Goal: Information Seeking & Learning: Learn about a topic

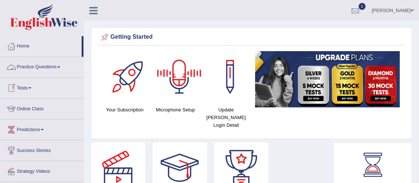
click at [55, 71] on link "Practice Questions" at bounding box center [41, 66] width 83 height 18
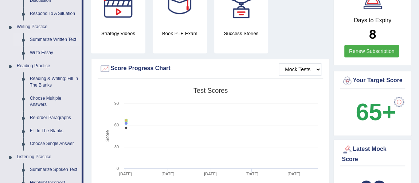
scroll to position [298, 0]
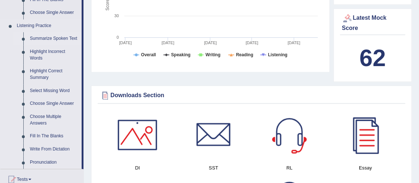
click at [56, 35] on link "Summarize Spoken Text" at bounding box center [54, 38] width 55 height 13
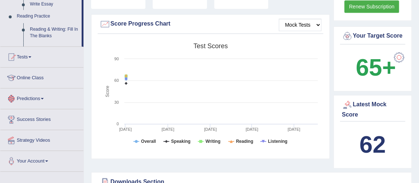
scroll to position [267, 0]
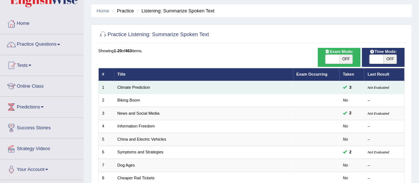
scroll to position [33, 0]
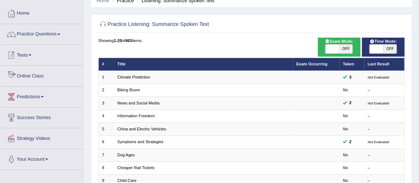
click at [49, 37] on link "Practice Questions" at bounding box center [41, 33] width 83 height 18
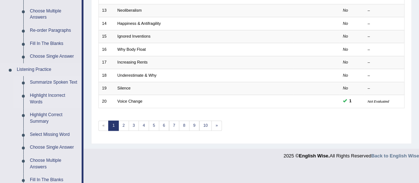
scroll to position [265, 0]
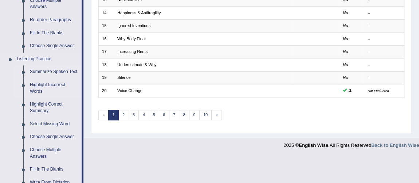
click at [46, 84] on link "Highlight Incorrect Words" at bounding box center [54, 87] width 55 height 19
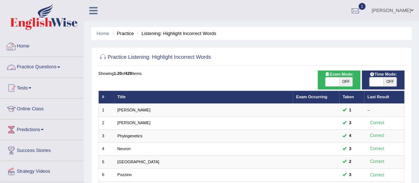
click at [25, 65] on link "Practice Questions" at bounding box center [41, 66] width 83 height 18
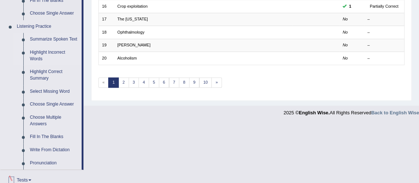
scroll to position [298, 0]
click at [43, 71] on link "Highlight Correct Summary" at bounding box center [54, 73] width 55 height 19
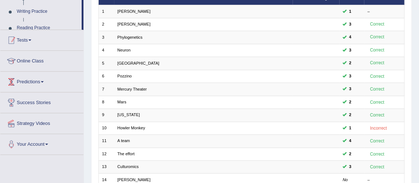
scroll to position [99, 0]
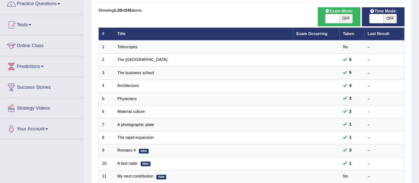
scroll to position [235, 0]
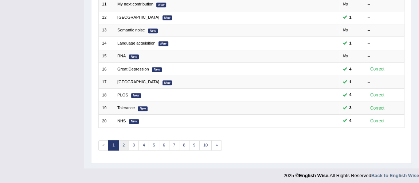
click at [122, 141] on link "2" at bounding box center [123, 145] width 11 height 10
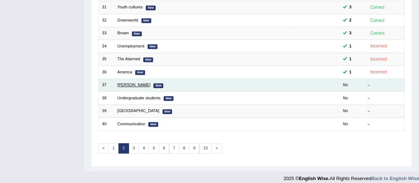
click at [125, 82] on link "David" at bounding box center [133, 84] width 33 height 4
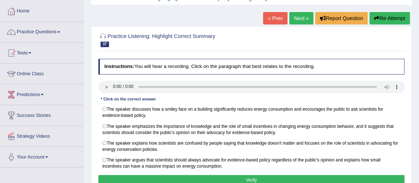
scroll to position [66, 0]
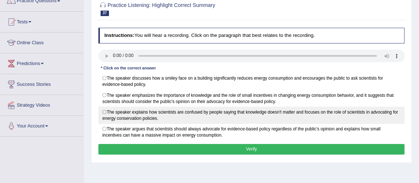
click at [201, 114] on label "The speaker explains how scientists are confused by people saying that knowledg…" at bounding box center [251, 114] width 306 height 17
radio input "true"
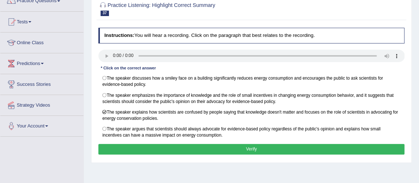
click at [225, 145] on button "Verify" at bounding box center [251, 149] width 306 height 11
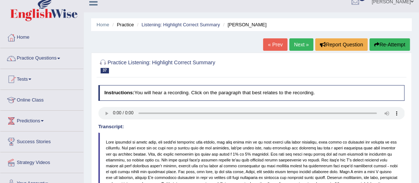
scroll to position [0, 0]
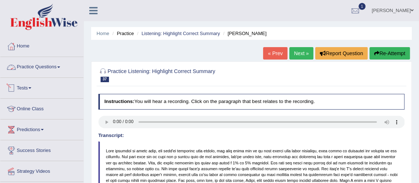
click at [44, 66] on link "Practice Questions" at bounding box center [41, 66] width 83 height 18
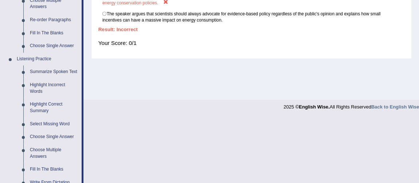
scroll to position [298, 0]
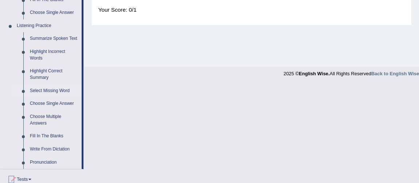
click at [51, 90] on link "Select Missing Word" at bounding box center [54, 90] width 55 height 13
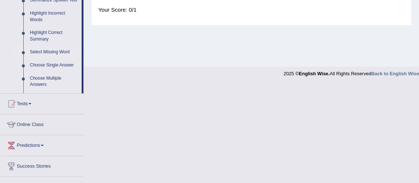
scroll to position [179, 0]
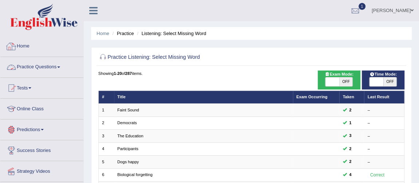
click at [34, 67] on link "Practice Questions" at bounding box center [41, 66] width 83 height 18
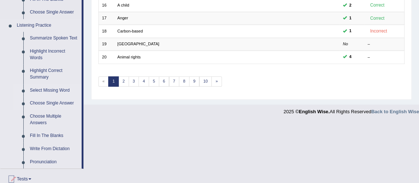
scroll to position [308, 0]
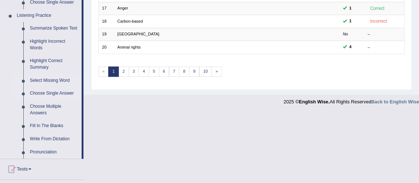
click at [58, 93] on link "Choose Single Answer" at bounding box center [54, 93] width 55 height 13
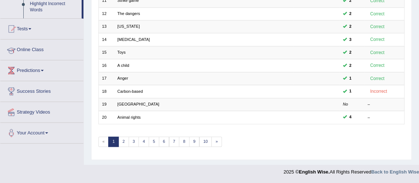
scroll to position [187, 0]
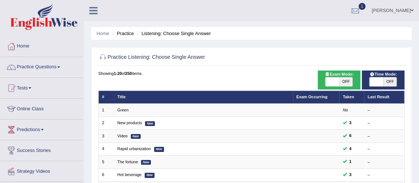
scroll to position [232, 0]
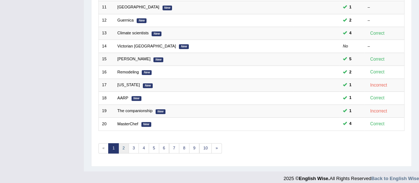
click at [125, 145] on link "2" at bounding box center [123, 148] width 11 height 10
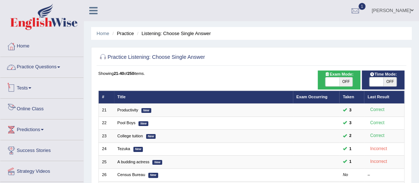
click at [39, 67] on link "Practice Questions" at bounding box center [41, 66] width 83 height 18
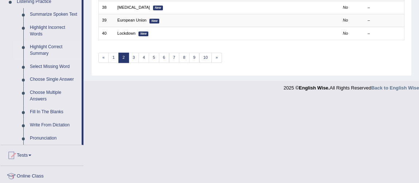
scroll to position [331, 0]
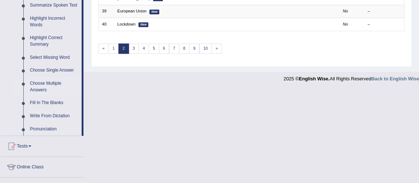
click at [48, 83] on link "Choose Multiple Answers" at bounding box center [54, 86] width 55 height 19
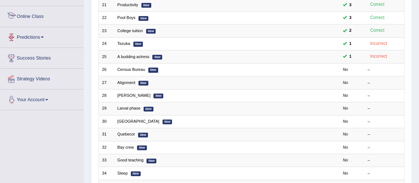
scroll to position [194, 0]
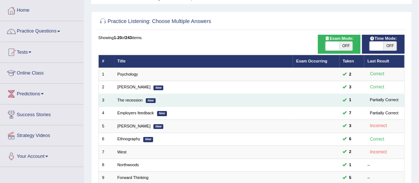
scroll to position [66, 0]
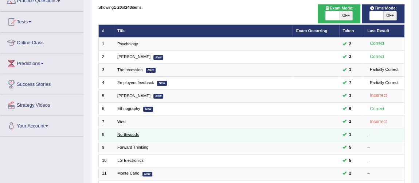
click at [132, 134] on link "Northwoods" at bounding box center [127, 134] width 21 height 4
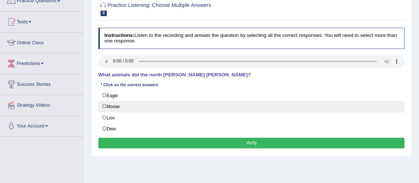
click at [114, 104] on label "Moose" at bounding box center [251, 106] width 306 height 11
checkbox input "true"
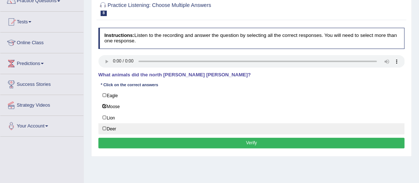
click at [109, 128] on label "Deer" at bounding box center [251, 128] width 306 height 11
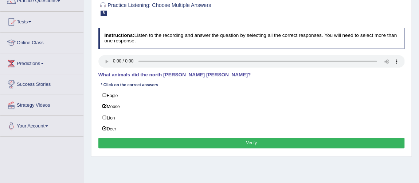
click at [190, 131] on label "Deer" at bounding box center [251, 128] width 306 height 11
checkbox input "false"
click at [188, 137] on button "Verify" at bounding box center [251, 142] width 306 height 11
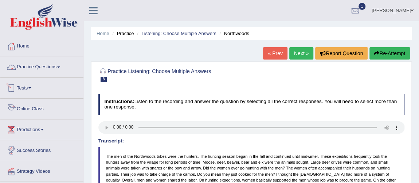
click at [48, 72] on link "Practice Questions" at bounding box center [41, 66] width 83 height 18
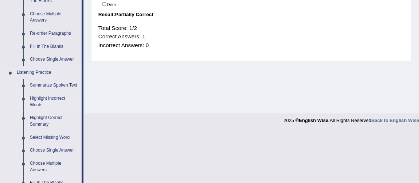
scroll to position [298, 0]
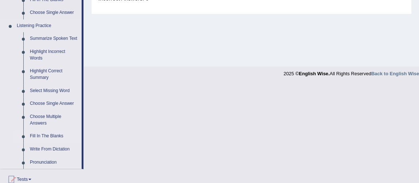
click at [48, 134] on link "Fill In The Blanks" at bounding box center [54, 135] width 55 height 13
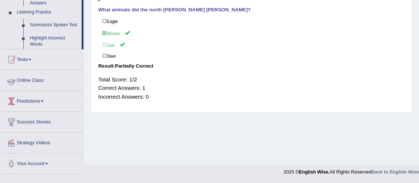
scroll to position [176, 0]
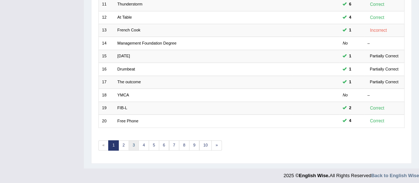
click at [131, 142] on link "3" at bounding box center [134, 145] width 11 height 10
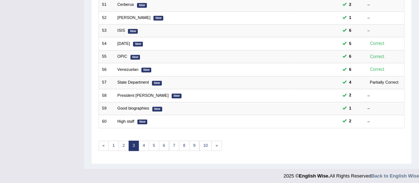
scroll to position [235, 0]
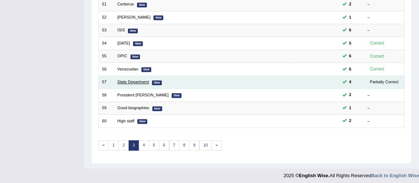
click at [137, 80] on link "State Department" at bounding box center [133, 81] width 32 height 4
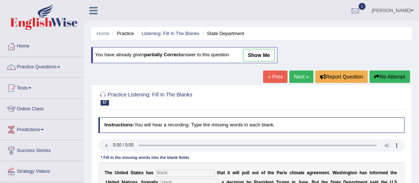
click at [312, 81] on div "« Prev Next » Report Question Re-Attempt" at bounding box center [337, 77] width 149 height 14
click at [305, 79] on link "Next »" at bounding box center [301, 76] width 24 height 12
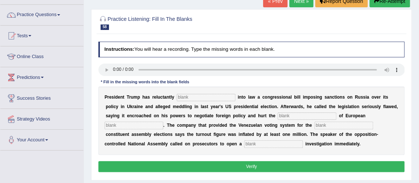
scroll to position [66, 0]
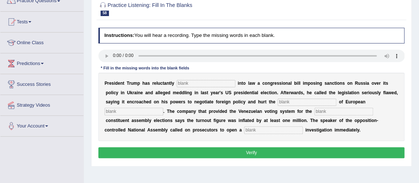
click at [205, 84] on input "text" at bounding box center [206, 83] width 59 height 7
type input "."
click at [285, 98] on input "text" at bounding box center [307, 101] width 59 height 7
type input "."
click at [324, 112] on input "text" at bounding box center [343, 110] width 59 height 7
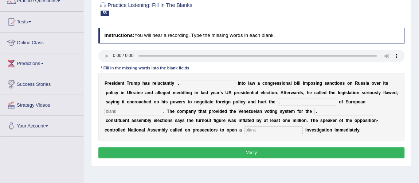
type input "."
click at [271, 121] on b "e" at bounding box center [272, 120] width 3 height 5
click at [270, 125] on div "P r e s i d e n t T r u m p h a s r e l u c t a n t l y . i n t o l a w a c o n…" at bounding box center [251, 107] width 306 height 68
click at [255, 129] on input "text" at bounding box center [273, 129] width 59 height 7
type input "."
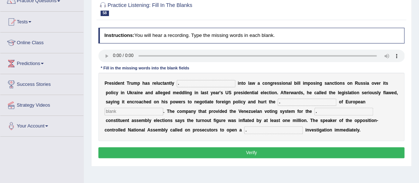
click at [134, 107] on div "P r e s i d e n t T r u m p h a s r e l u c t a n t l y . i n t o l a w a c o n…" at bounding box center [251, 107] width 306 height 68
click at [142, 111] on input "text" at bounding box center [134, 110] width 59 height 7
type input "."
click at [262, 147] on button "Verify" at bounding box center [251, 152] width 306 height 11
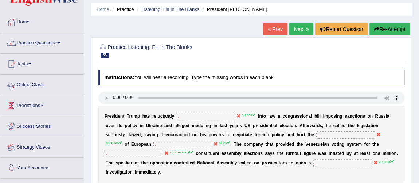
scroll to position [0, 0]
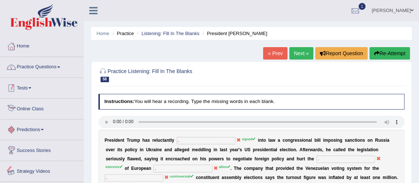
click at [39, 64] on link "Practice Questions" at bounding box center [41, 66] width 83 height 18
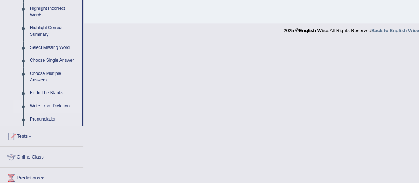
click at [47, 103] on link "Write From Dictation" at bounding box center [54, 105] width 55 height 13
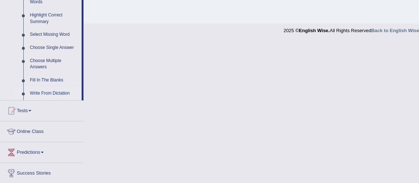
scroll to position [200, 0]
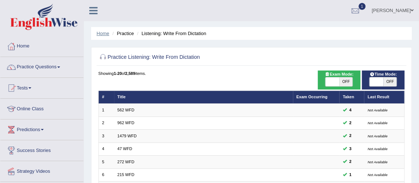
click at [102, 32] on link "Home" at bounding box center [103, 33] width 13 height 5
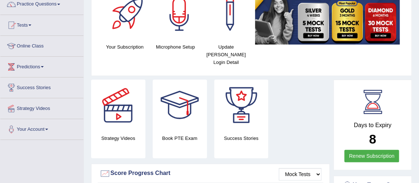
scroll to position [99, 0]
